Goal: Task Accomplishment & Management: Manage account settings

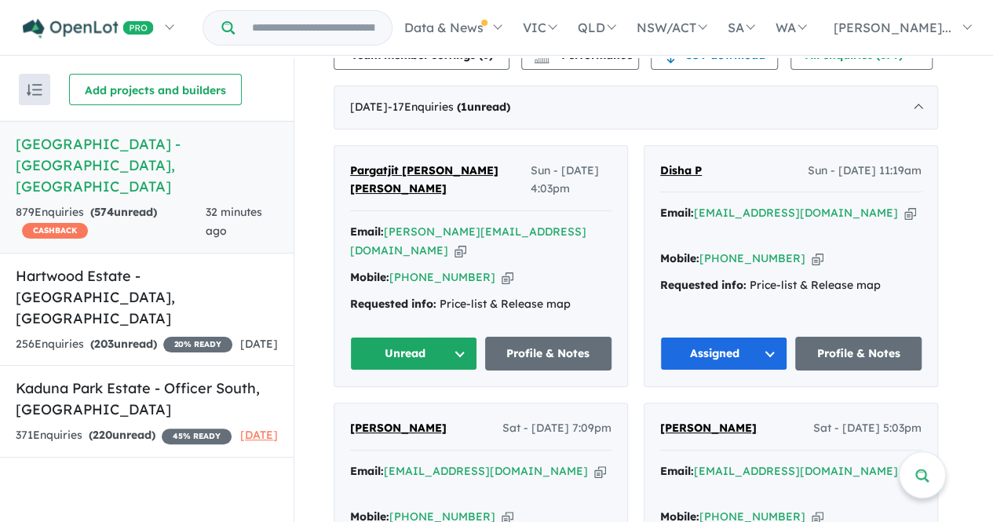
scroll to position [622, 0]
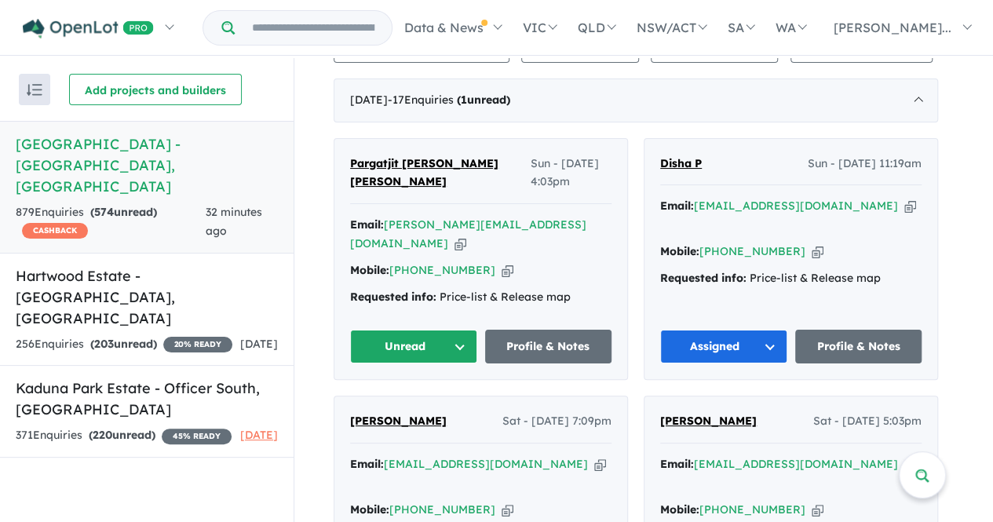
click at [435, 330] on button "Unread" at bounding box center [413, 347] width 127 height 34
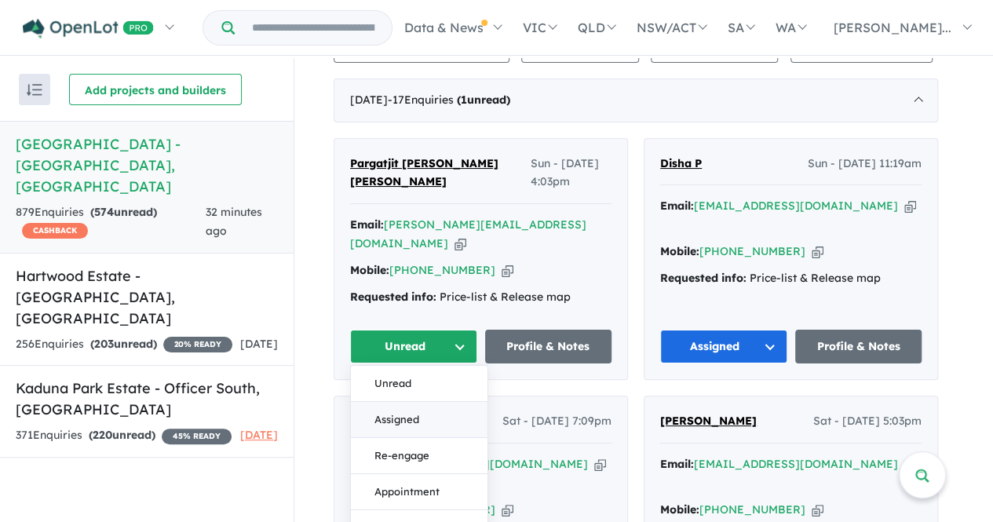
click at [421, 402] on button "Assigned" at bounding box center [419, 420] width 137 height 36
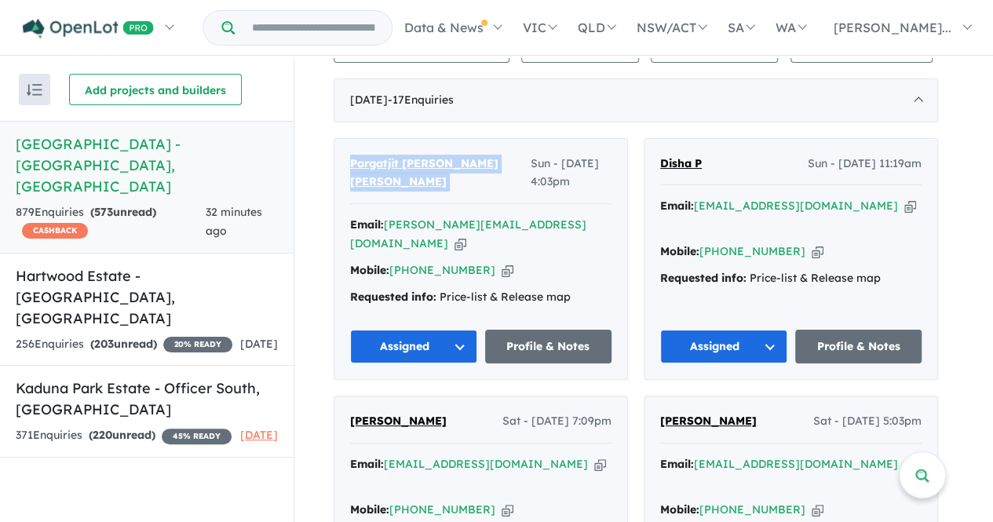
drag, startPoint x: 478, startPoint y: 157, endPoint x: 353, endPoint y: 153, distance: 124.9
click at [353, 155] on div "Pargatjit [PERSON_NAME] [PERSON_NAME] Sun - [DATE] 4:03pm" at bounding box center [480, 180] width 261 height 50
click at [378, 156] on span "Pargatjit [PERSON_NAME] [PERSON_NAME]" at bounding box center [424, 172] width 148 height 33
copy span "Pargatjit [PERSON_NAME] [PERSON_NAME]"
click at [546, 330] on link "Profile & Notes" at bounding box center [548, 347] width 127 height 34
